Goal: Task Accomplishment & Management: Use online tool/utility

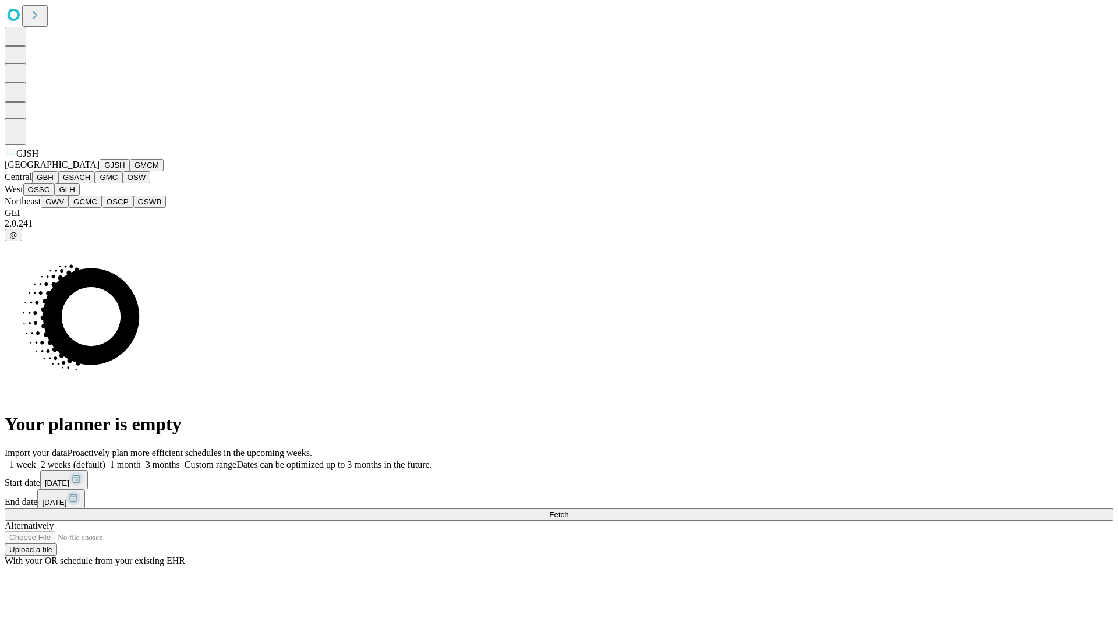
click at [100, 171] on button "GJSH" at bounding box center [115, 165] width 30 height 12
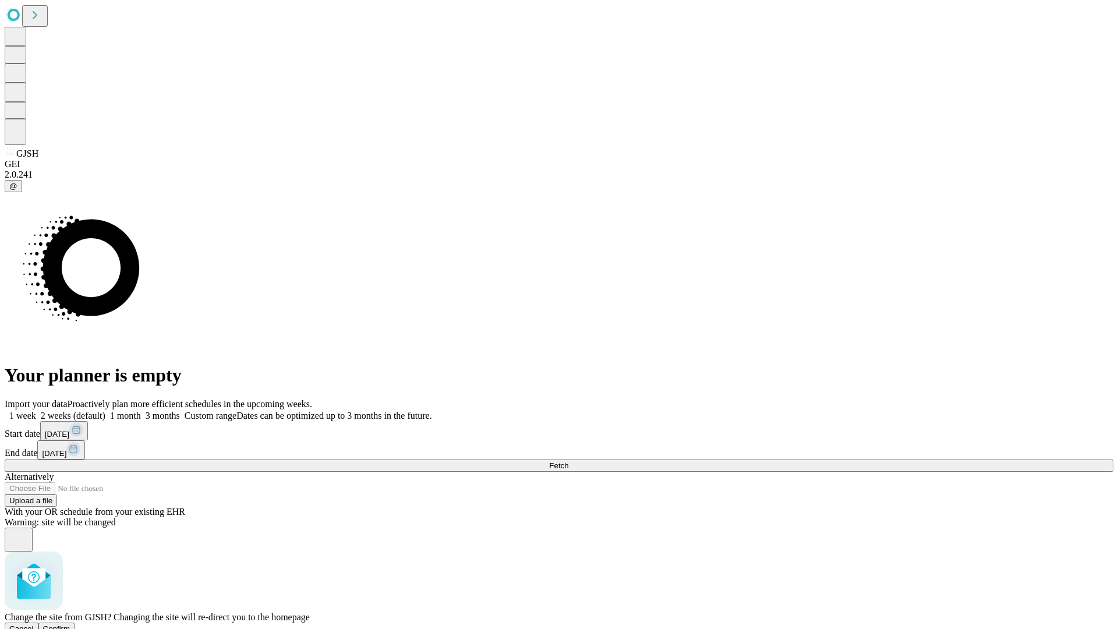
click at [70, 624] on span "Confirm" at bounding box center [56, 628] width 27 height 9
click at [141, 410] on label "1 month" at bounding box center [123, 415] width 36 height 10
click at [568, 461] on span "Fetch" at bounding box center [558, 465] width 19 height 9
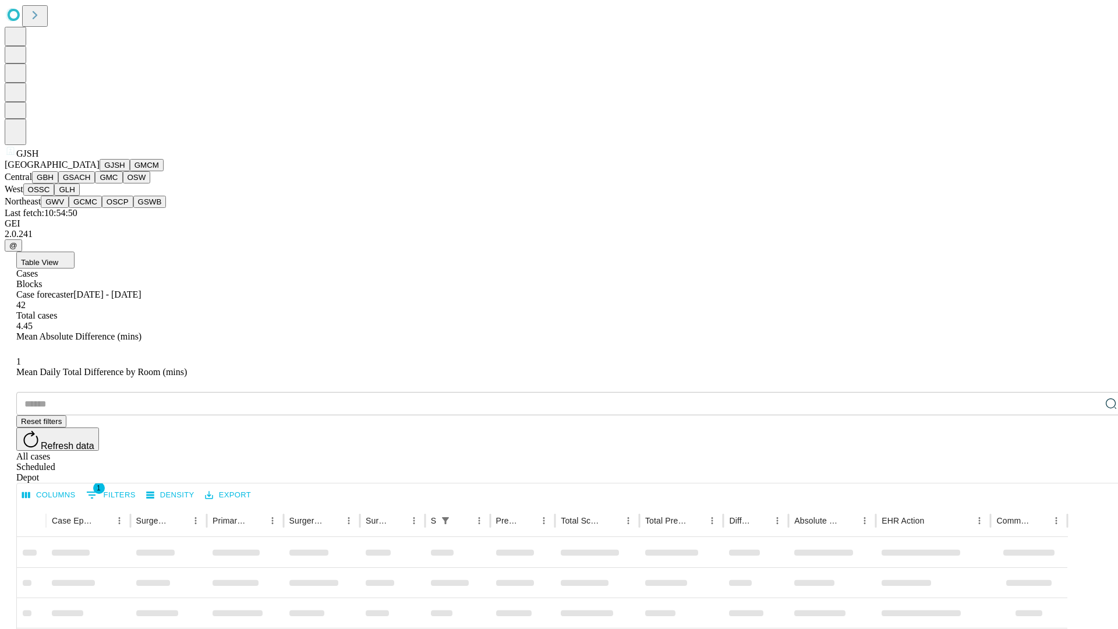
click at [130, 171] on button "GMCM" at bounding box center [147, 165] width 34 height 12
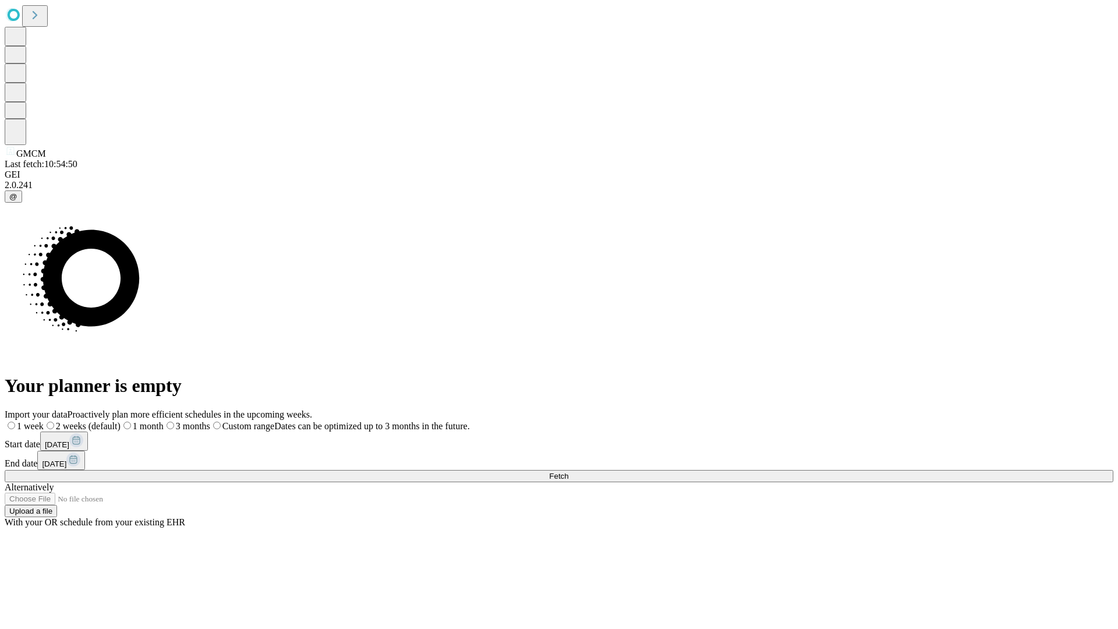
click at [164, 421] on label "1 month" at bounding box center [141, 426] width 43 height 10
click at [568, 471] on span "Fetch" at bounding box center [558, 475] width 19 height 9
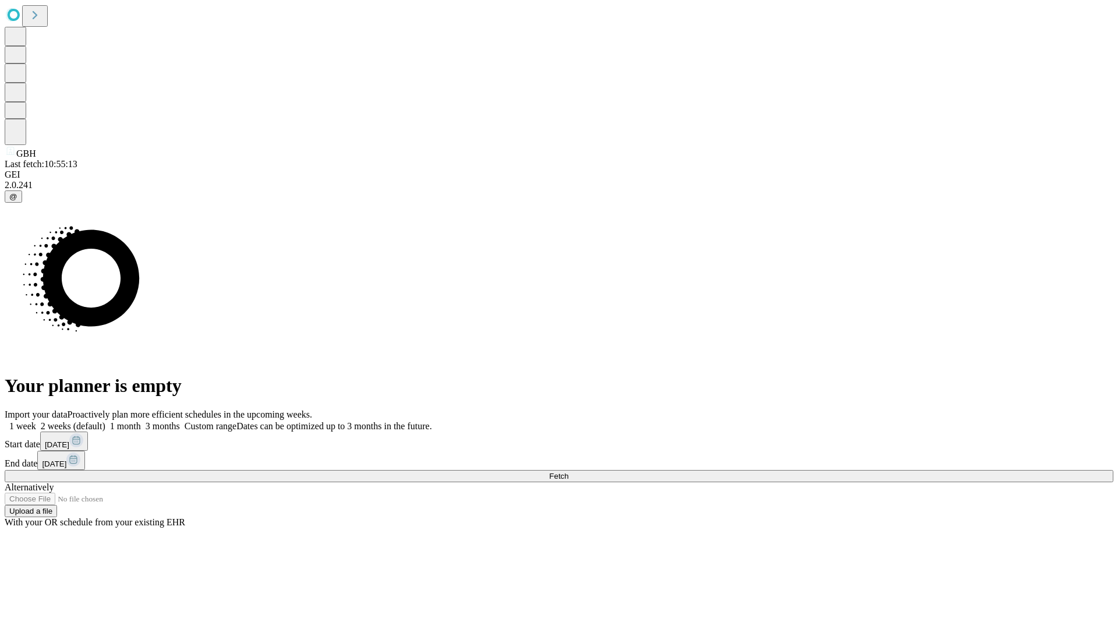
click at [568, 471] on span "Fetch" at bounding box center [558, 475] width 19 height 9
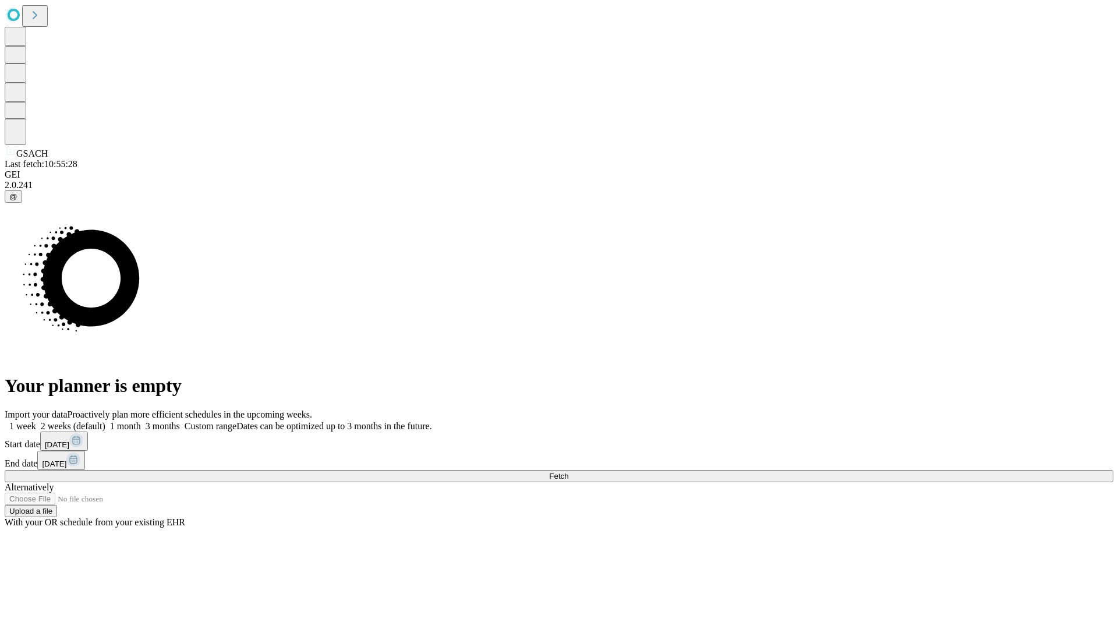
click at [141, 421] on label "1 month" at bounding box center [123, 426] width 36 height 10
click at [568, 471] on span "Fetch" at bounding box center [558, 475] width 19 height 9
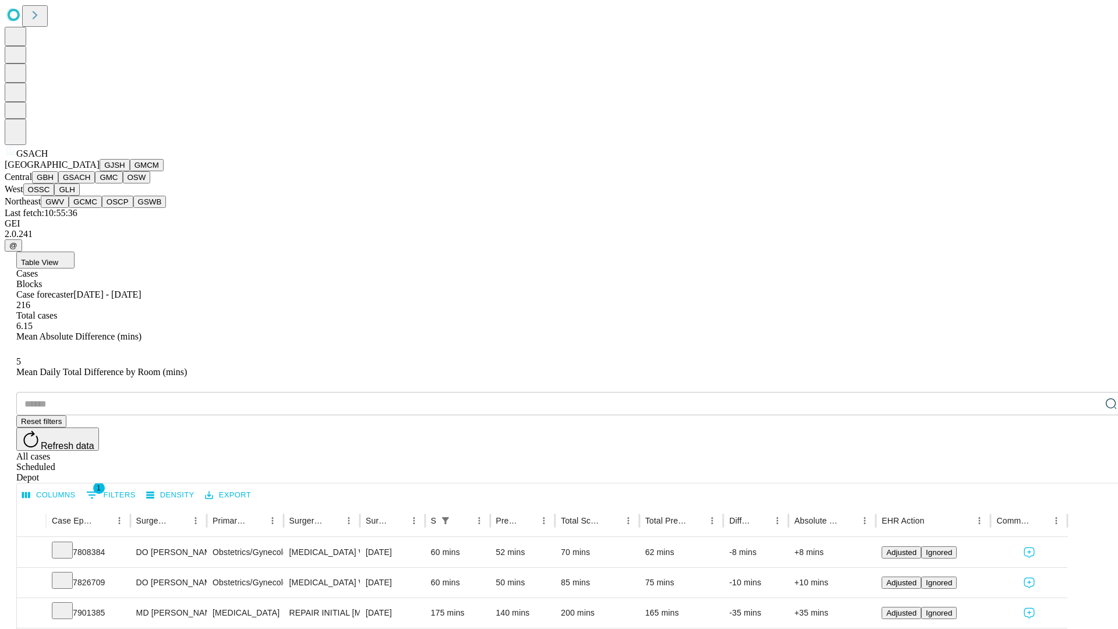
click at [95, 183] on button "GMC" at bounding box center [108, 177] width 27 height 12
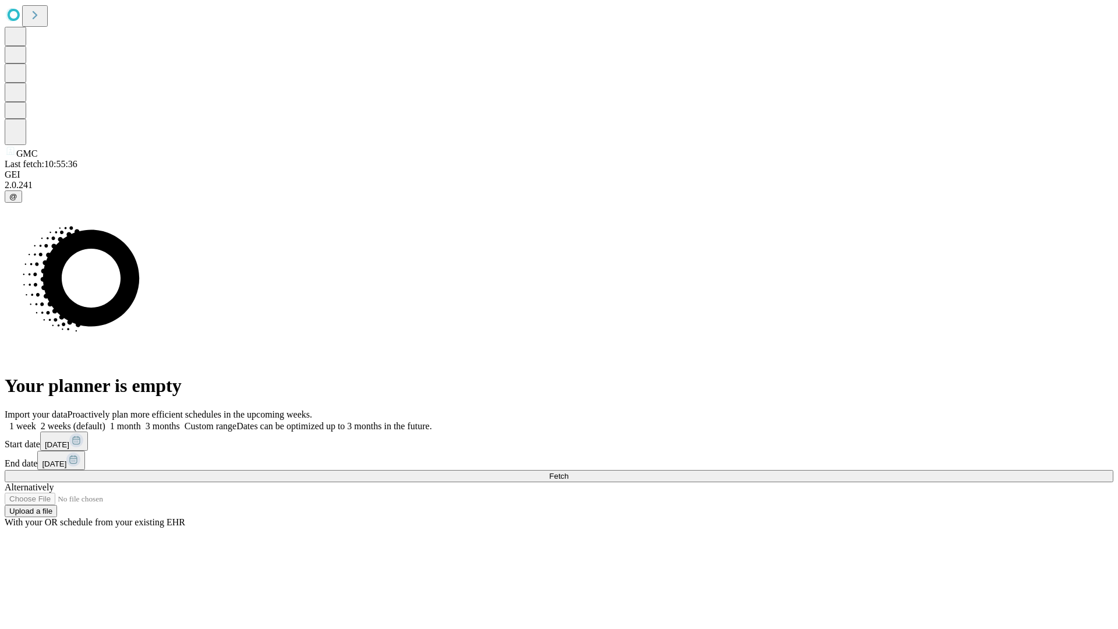
click at [141, 421] on label "1 month" at bounding box center [123, 426] width 36 height 10
click at [568, 471] on span "Fetch" at bounding box center [558, 475] width 19 height 9
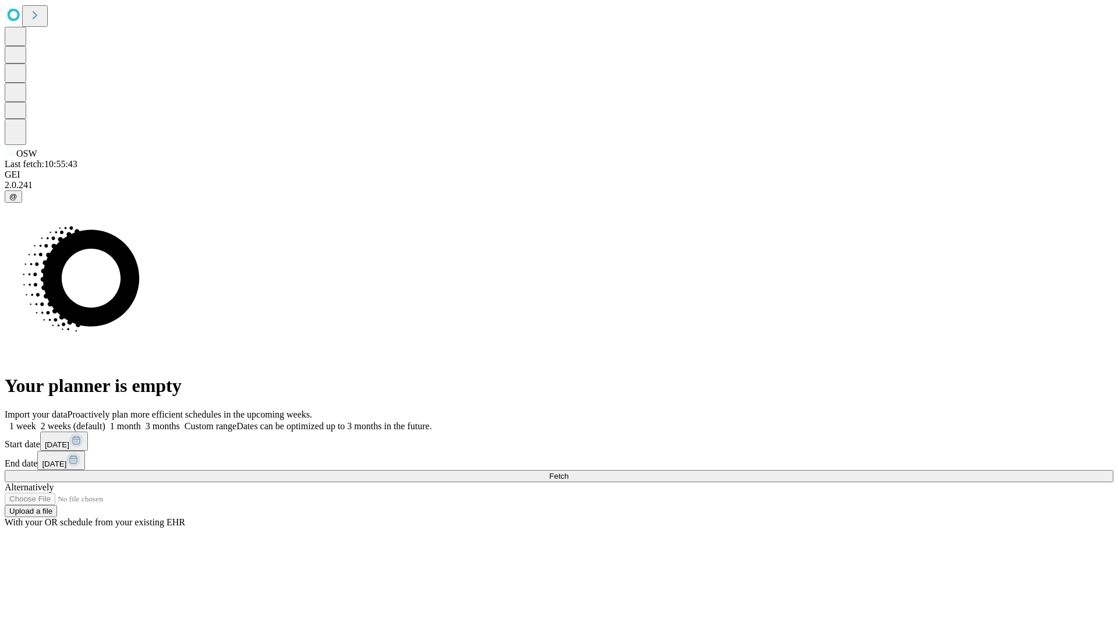
click at [568, 471] on span "Fetch" at bounding box center [558, 475] width 19 height 9
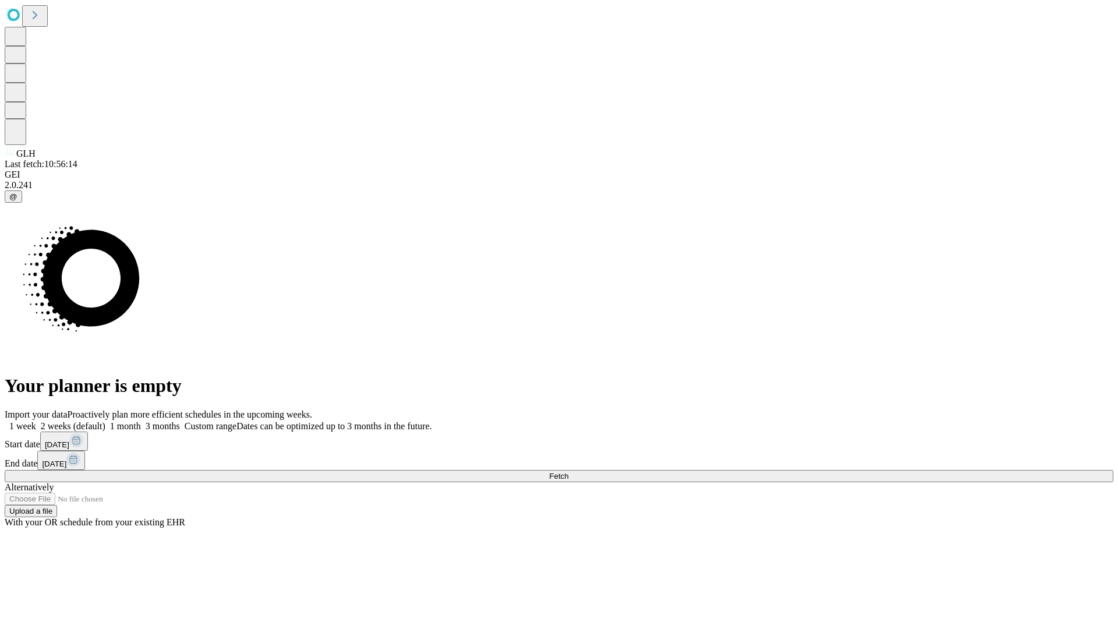
click at [141, 421] on label "1 month" at bounding box center [123, 426] width 36 height 10
click at [568, 471] on span "Fetch" at bounding box center [558, 475] width 19 height 9
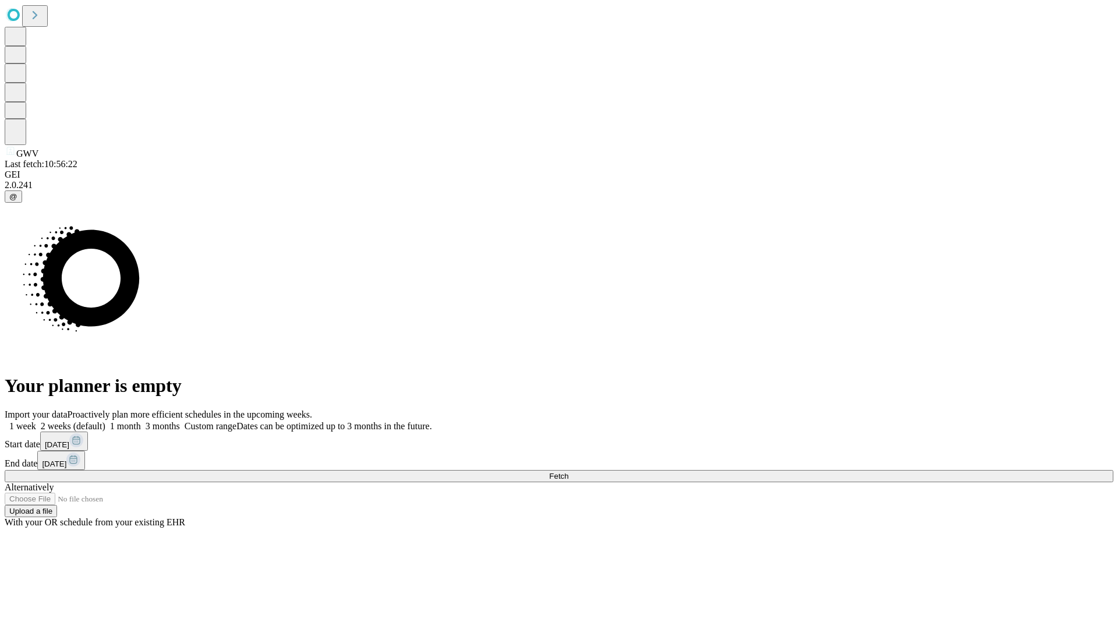
click at [141, 421] on label "1 month" at bounding box center [123, 426] width 36 height 10
click at [568, 471] on span "Fetch" at bounding box center [558, 475] width 19 height 9
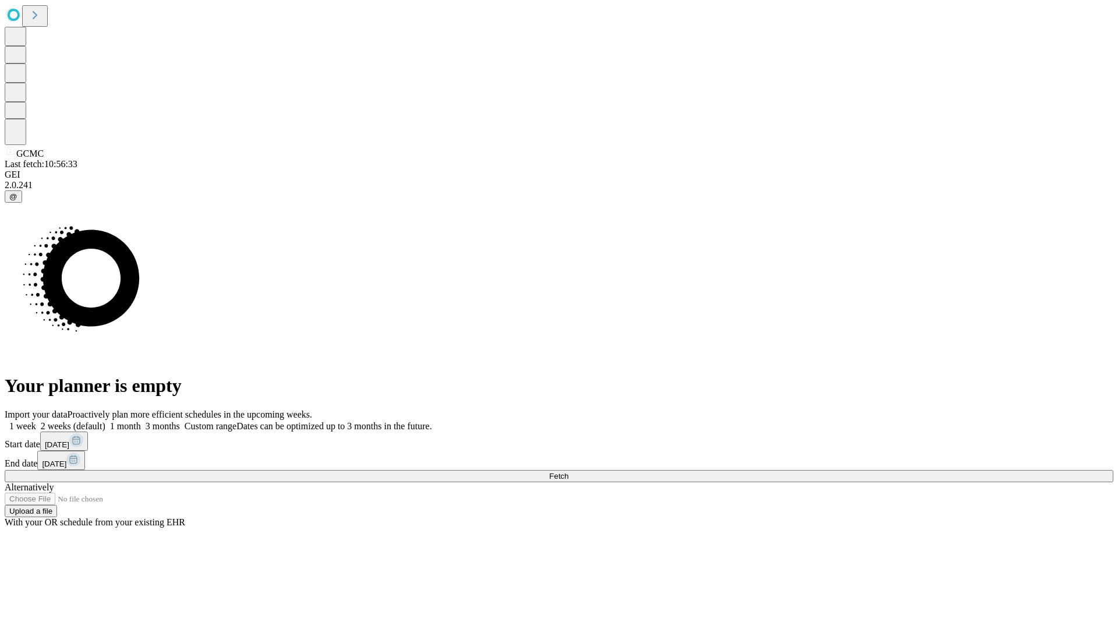
click at [568, 471] on span "Fetch" at bounding box center [558, 475] width 19 height 9
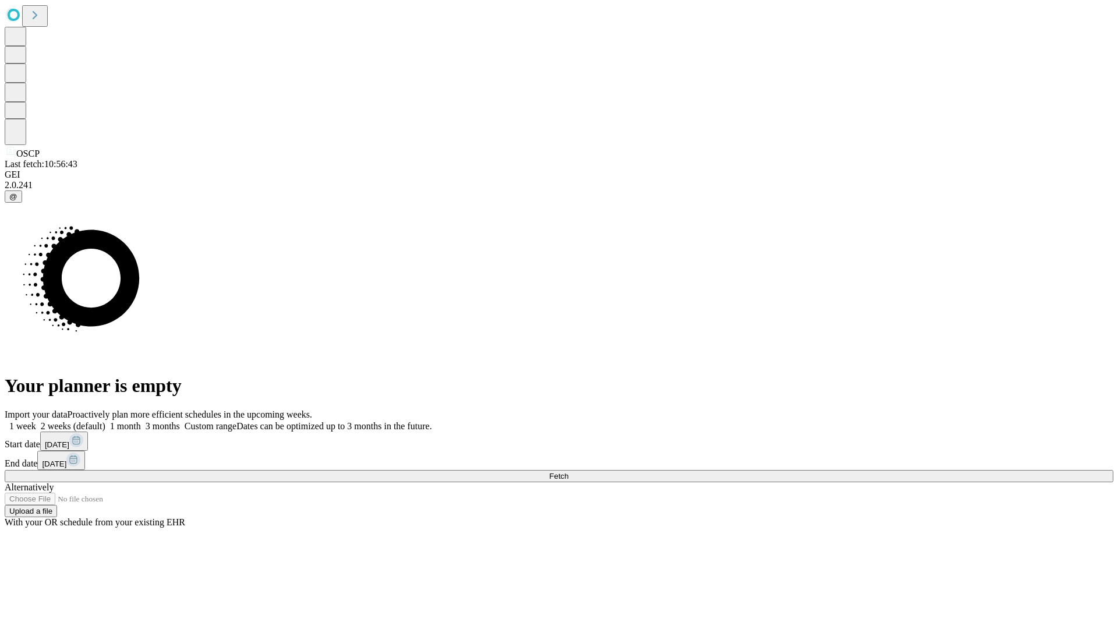
click at [141, 421] on label "1 month" at bounding box center [123, 426] width 36 height 10
click at [568, 471] on span "Fetch" at bounding box center [558, 475] width 19 height 9
